Goal: Find specific page/section: Find specific page/section

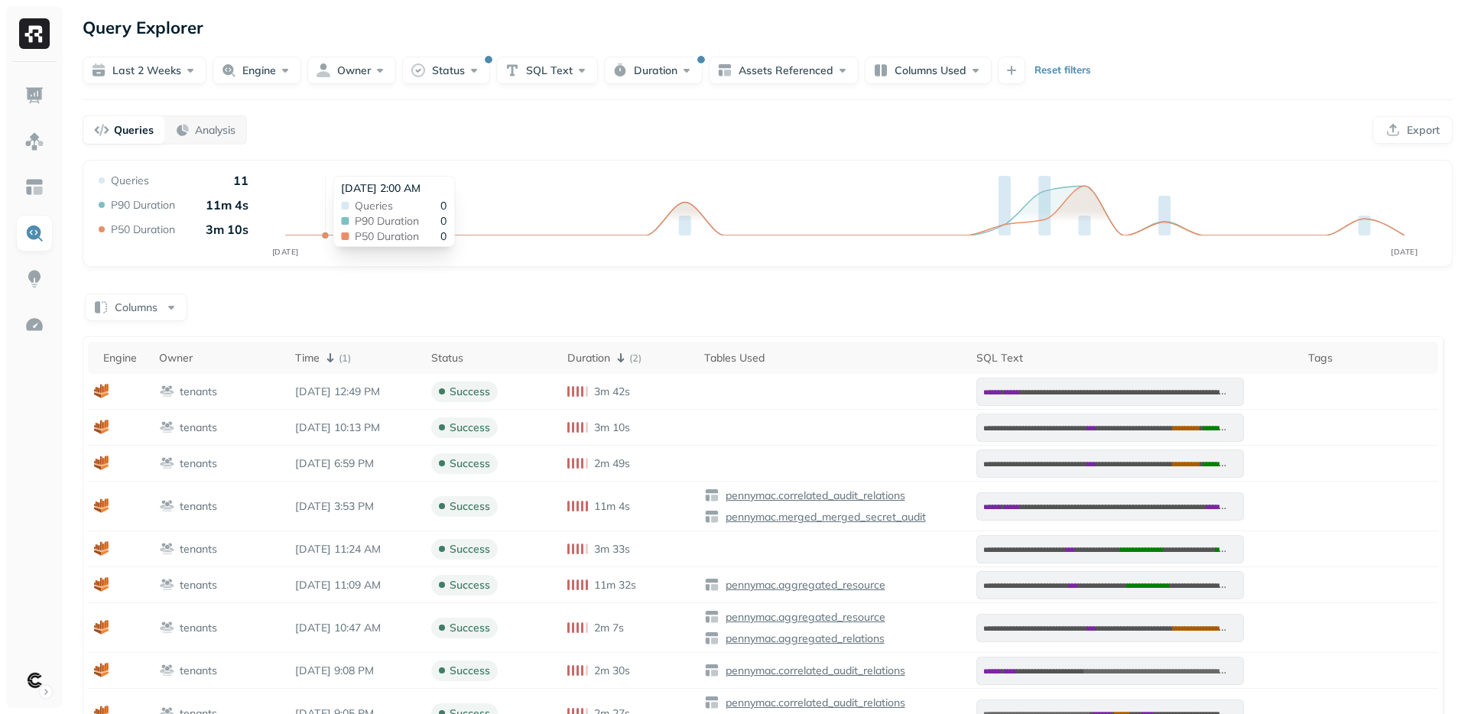
scroll to position [47, 0]
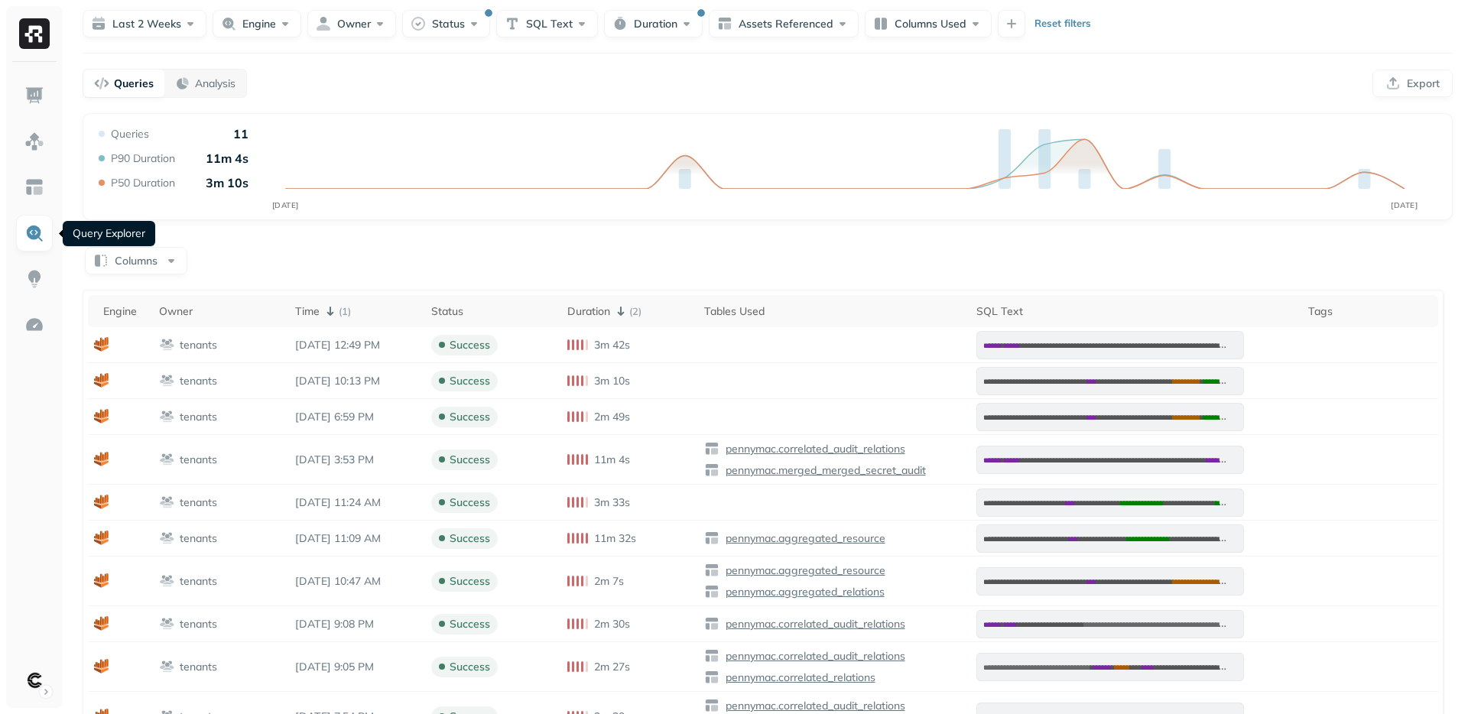
click at [34, 225] on img at bounding box center [34, 233] width 20 height 20
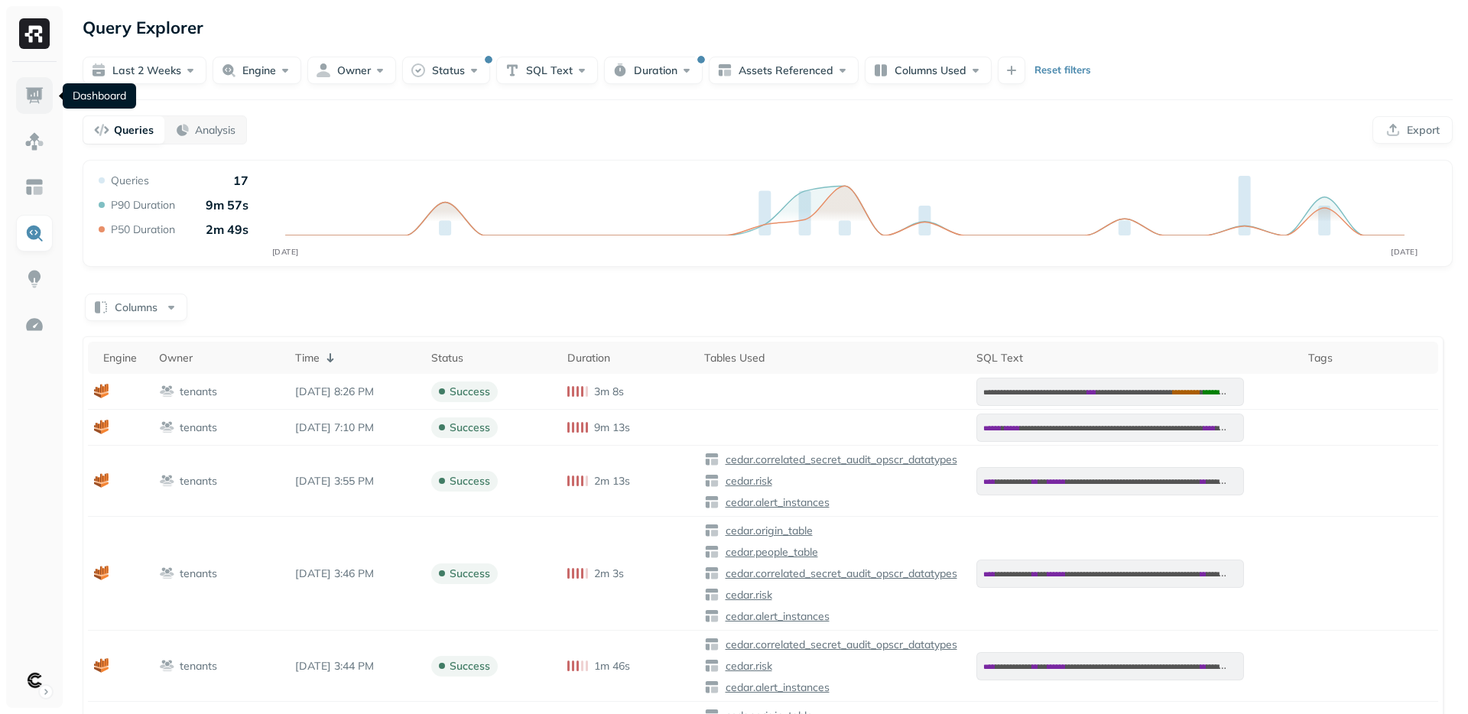
click at [42, 99] on img at bounding box center [34, 96] width 20 height 20
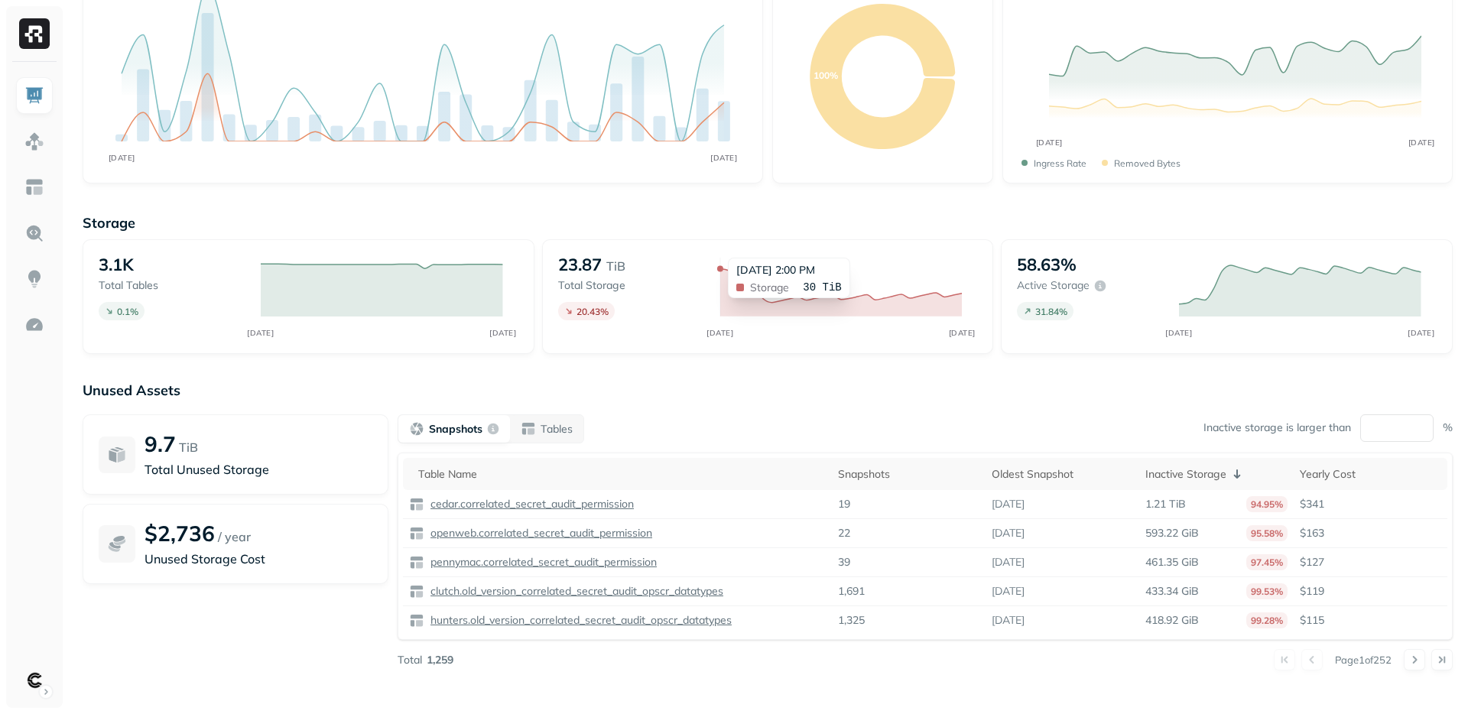
scroll to position [137, 0]
click at [1034, 472] on div "Oldest Snapshot" at bounding box center [1061, 472] width 141 height 15
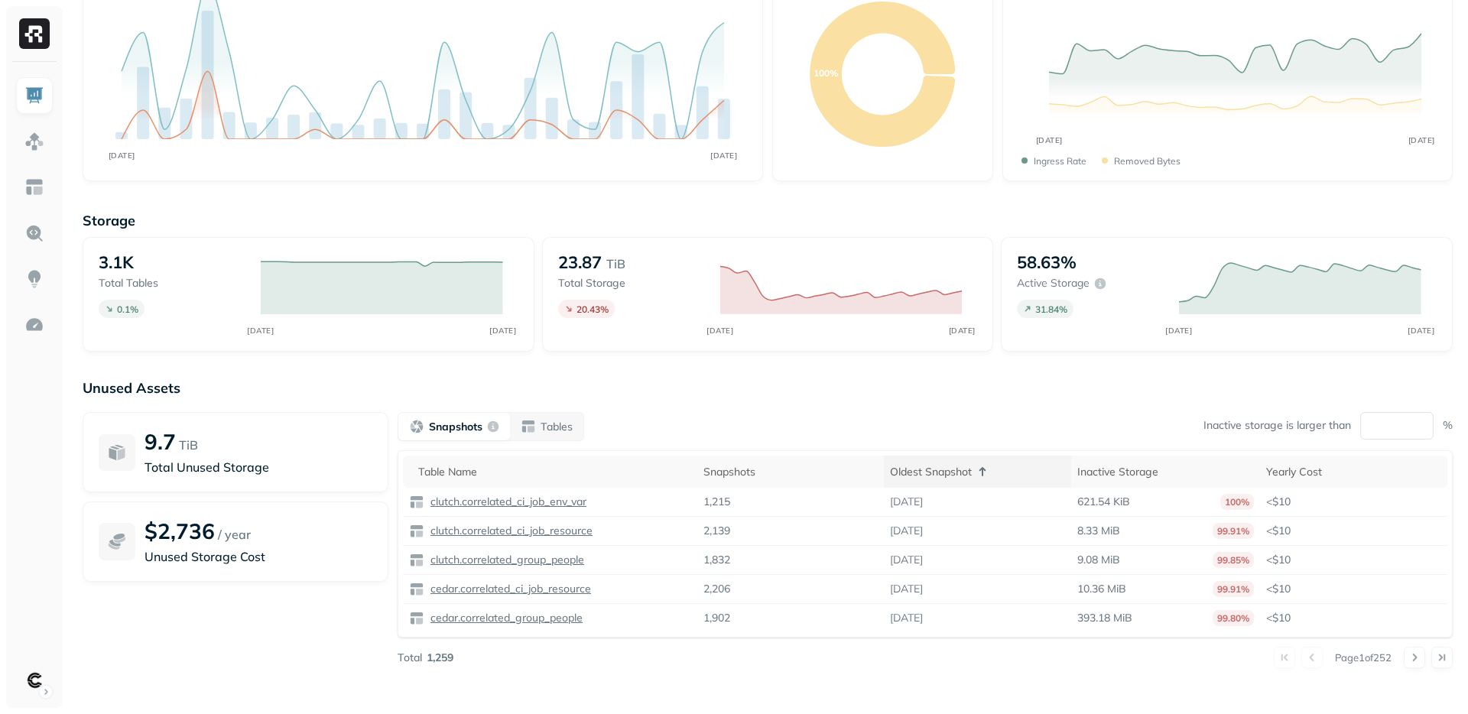
click at [941, 473] on div "Oldest Snapshot" at bounding box center [977, 471] width 175 height 18
